Goal: Information Seeking & Learning: Learn about a topic

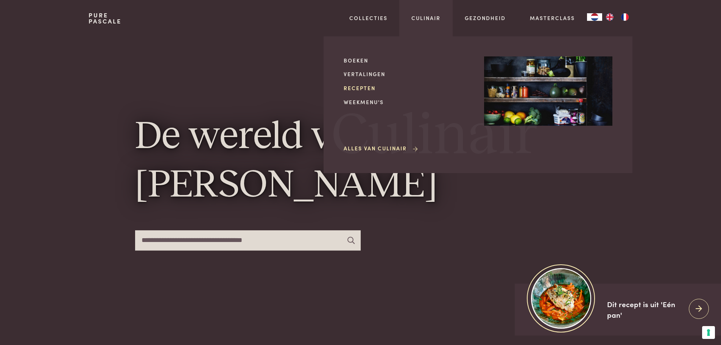
click at [366, 86] on link "Recepten" at bounding box center [408, 88] width 128 height 8
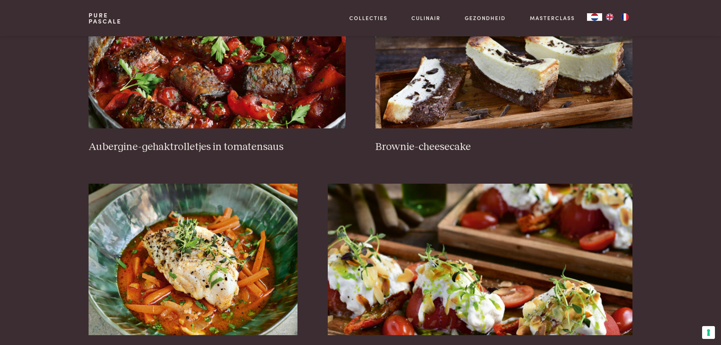
scroll to position [454, 0]
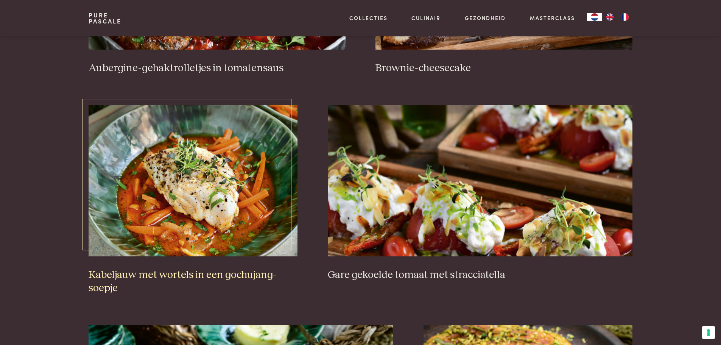
click at [210, 205] on img at bounding box center [193, 180] width 209 height 151
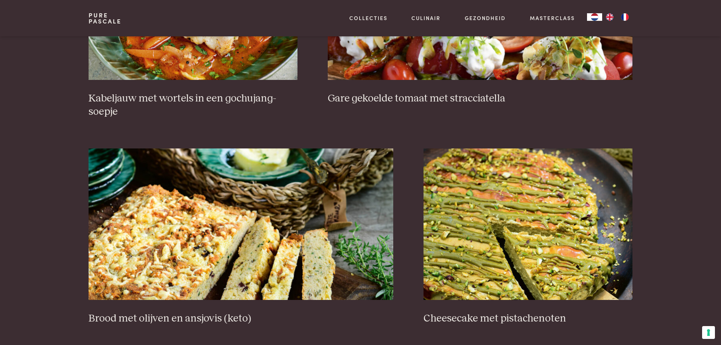
scroll to position [682, 0]
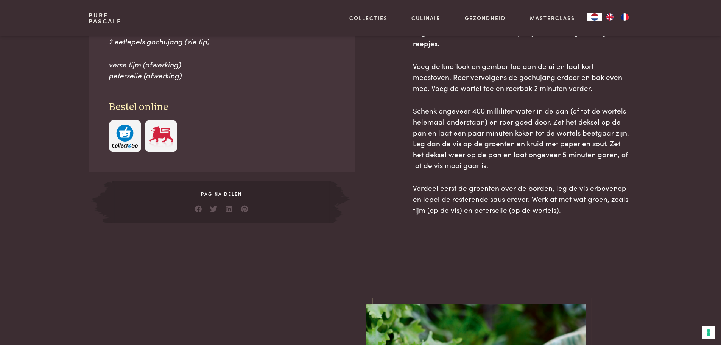
scroll to position [227, 0]
